Goal: Find specific page/section: Find specific page/section

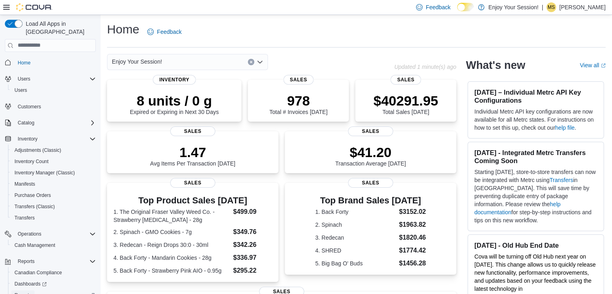
click at [25, 292] on span "Reports" at bounding box center [22, 295] width 17 height 6
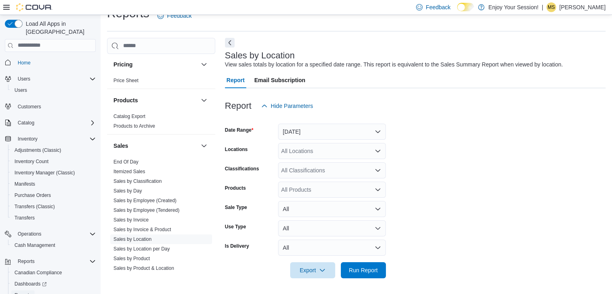
scroll to position [503, 0]
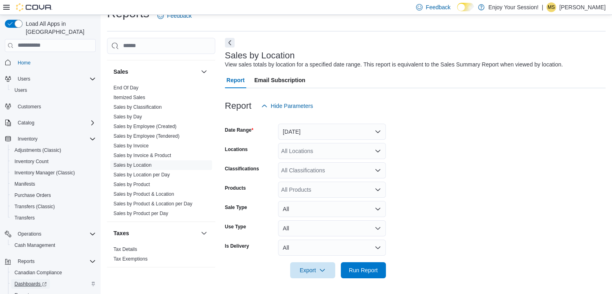
click at [28, 281] on span "Dashboards" at bounding box center [30, 284] width 32 height 6
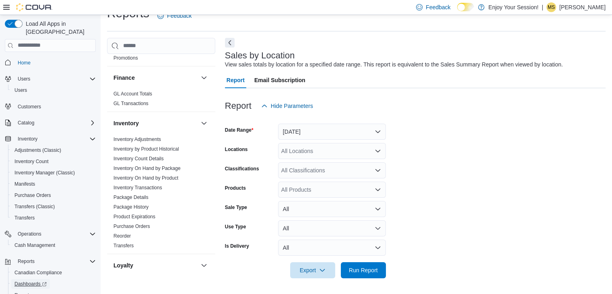
scroll to position [146, 0]
click at [93, 260] on icon "Complex example" at bounding box center [92, 261] width 5 height 2
click at [93, 136] on icon "Complex example" at bounding box center [92, 139] width 6 height 6
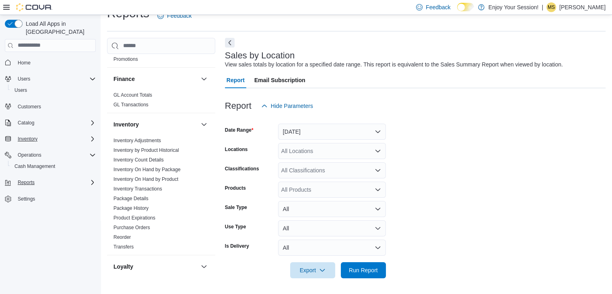
click at [93, 136] on icon "Complex example" at bounding box center [92, 139] width 6 height 6
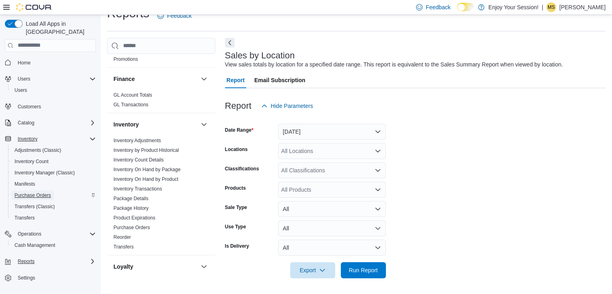
click at [40, 192] on span "Purchase Orders" at bounding box center [32, 195] width 37 height 6
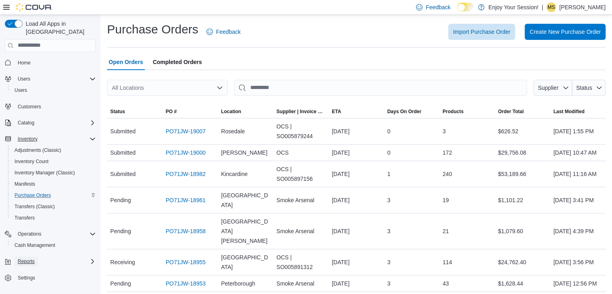
click at [34, 258] on span "Reports" at bounding box center [26, 261] width 17 height 6
click at [89, 136] on icon "Complex example" at bounding box center [92, 139] width 6 height 6
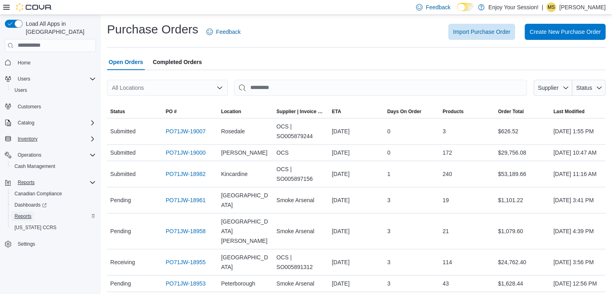
click at [31, 213] on span "Reports" at bounding box center [22, 216] width 17 height 6
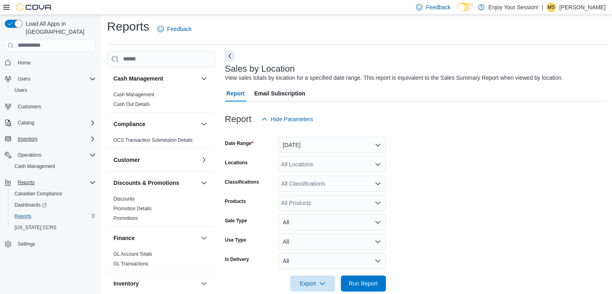
scroll to position [16, 0]
